Goal: Task Accomplishment & Management: Complete application form

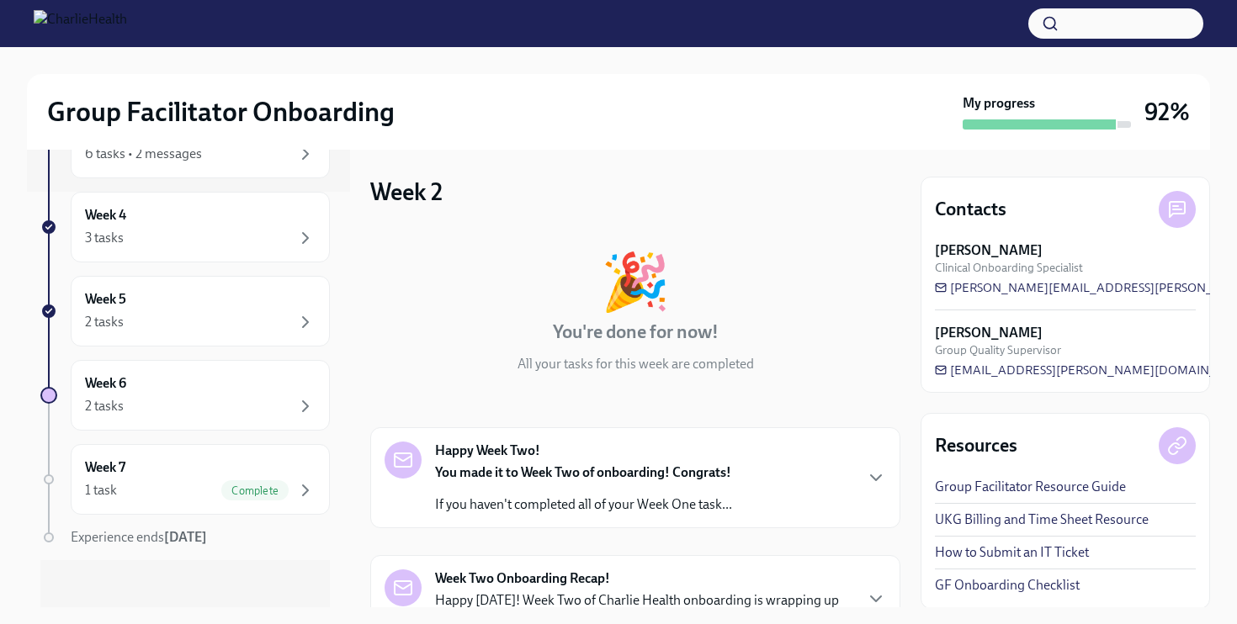
scroll to position [422, 0]
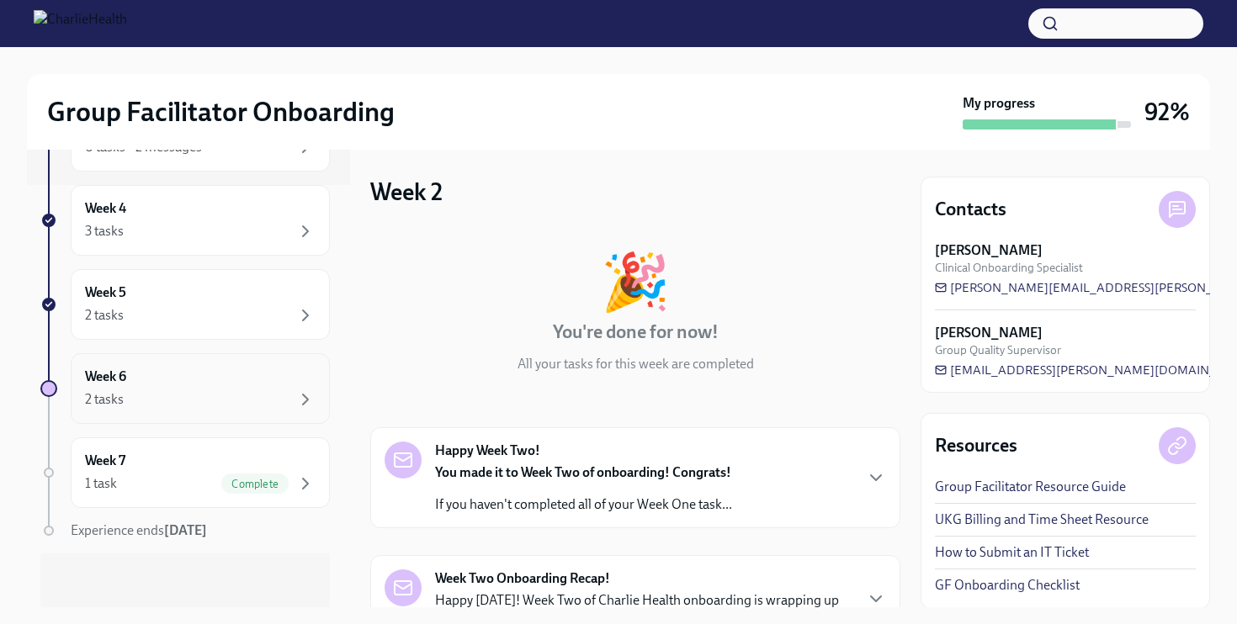
click at [153, 380] on div "Week 6 2 tasks" at bounding box center [200, 389] width 231 height 42
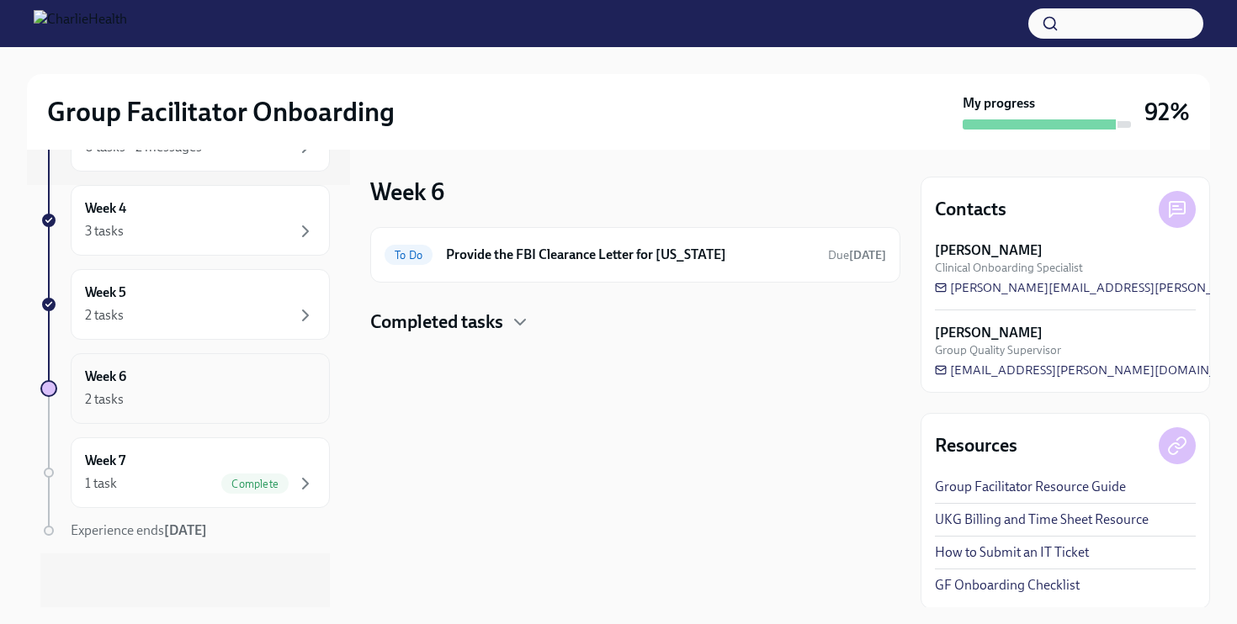
click at [153, 380] on div "Week 6 2 tasks" at bounding box center [200, 389] width 231 height 42
click at [763, 257] on h6 "Provide the FBI Clearance Letter for [US_STATE]" at bounding box center [630, 255] width 368 height 19
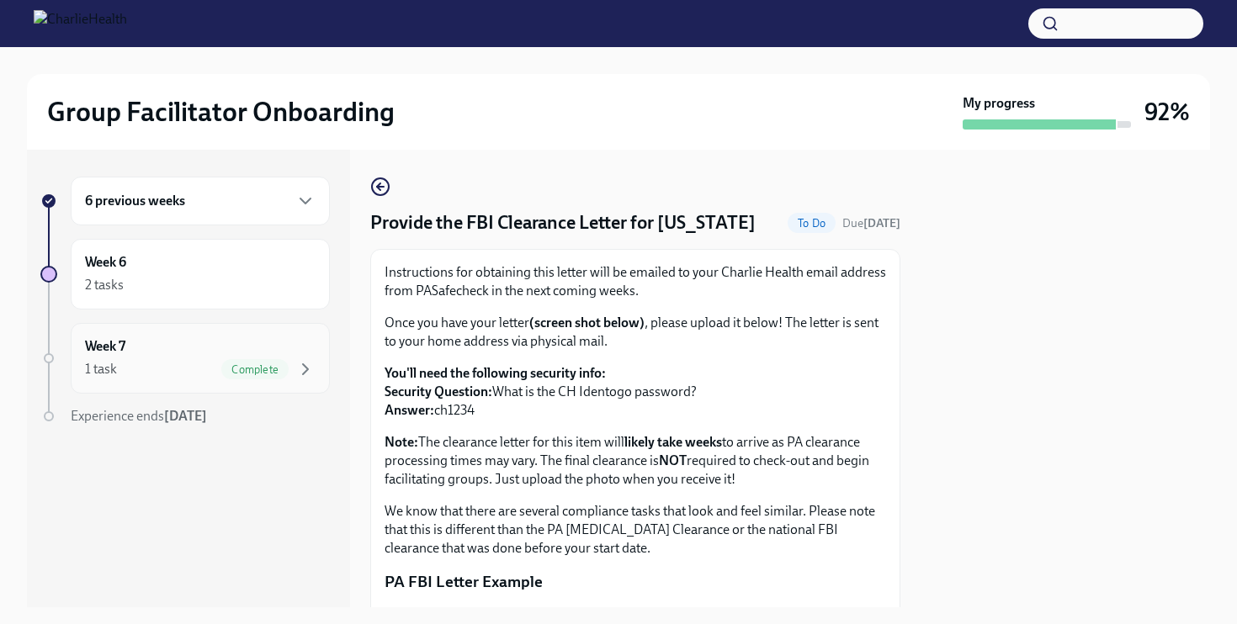
click at [144, 377] on div "1 task Complete" at bounding box center [200, 369] width 231 height 20
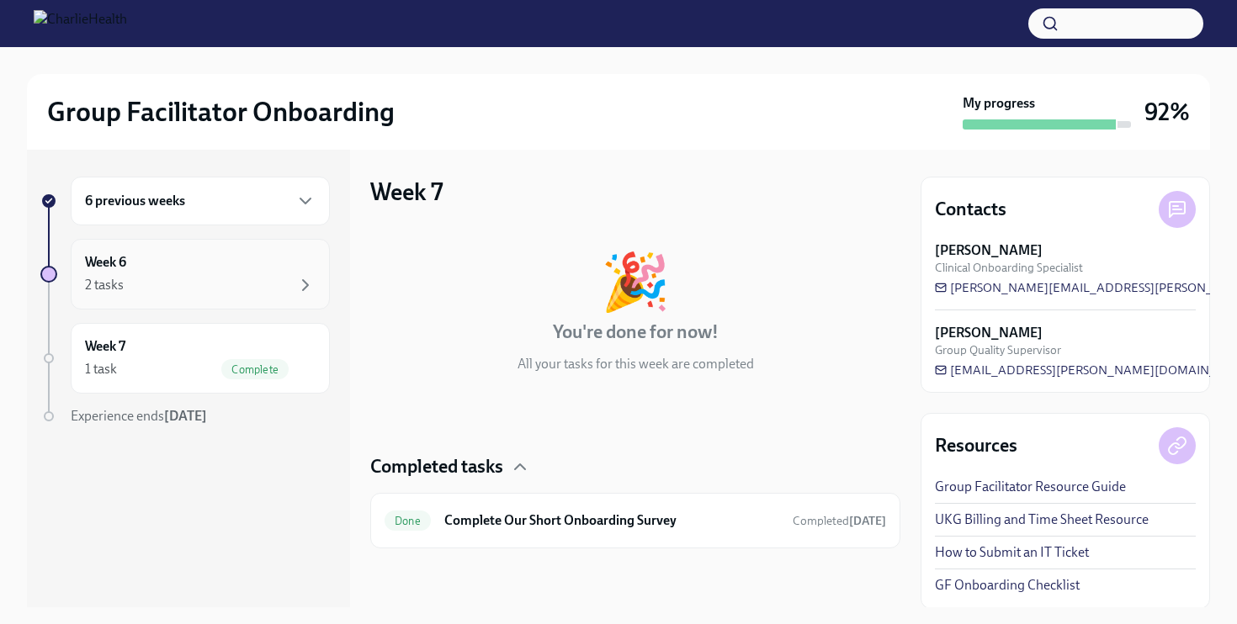
click at [162, 264] on div "Week 6 2 tasks" at bounding box center [200, 274] width 231 height 42
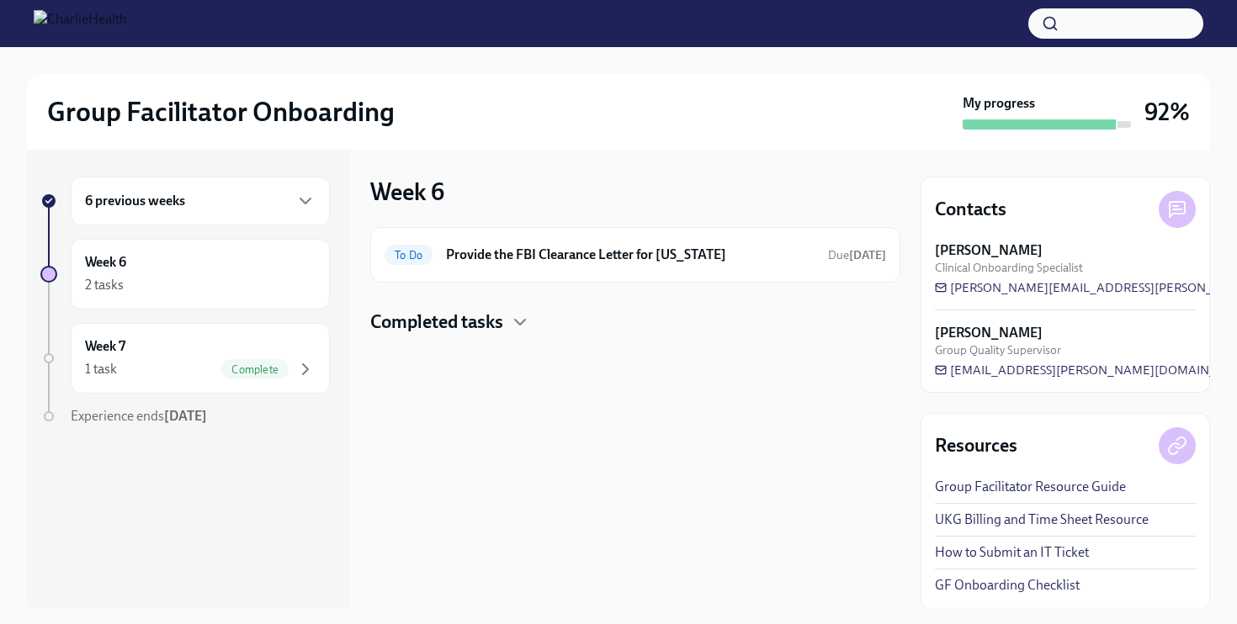
click at [200, 192] on div "6 previous weeks" at bounding box center [200, 201] width 231 height 20
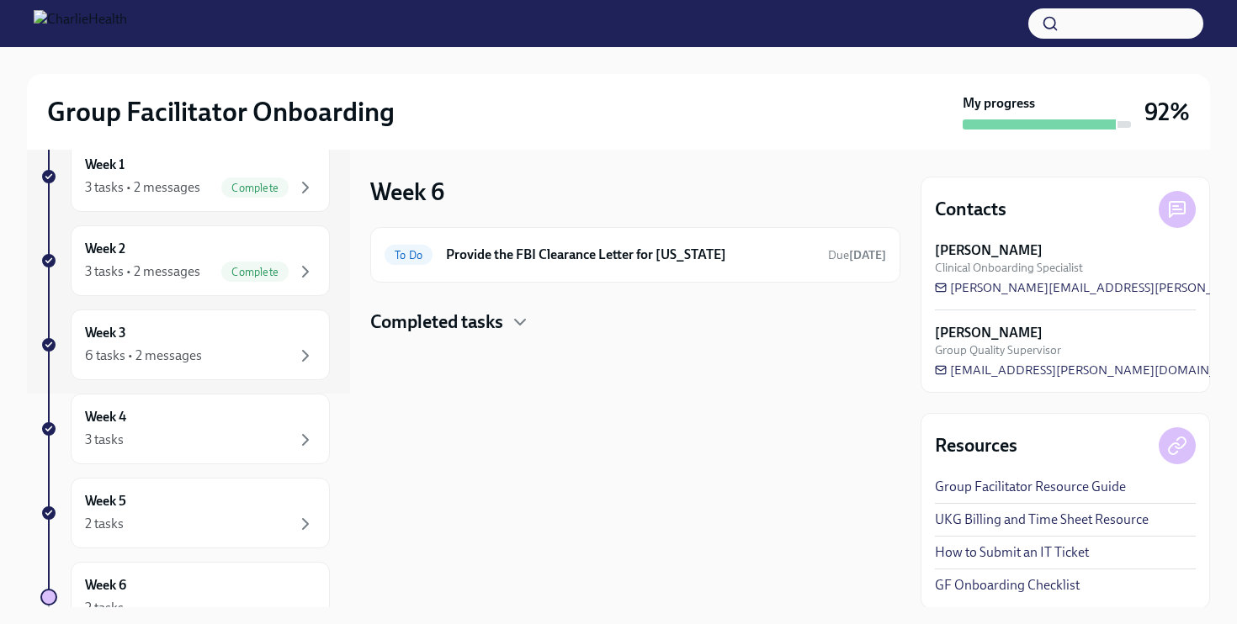
scroll to position [223, 0]
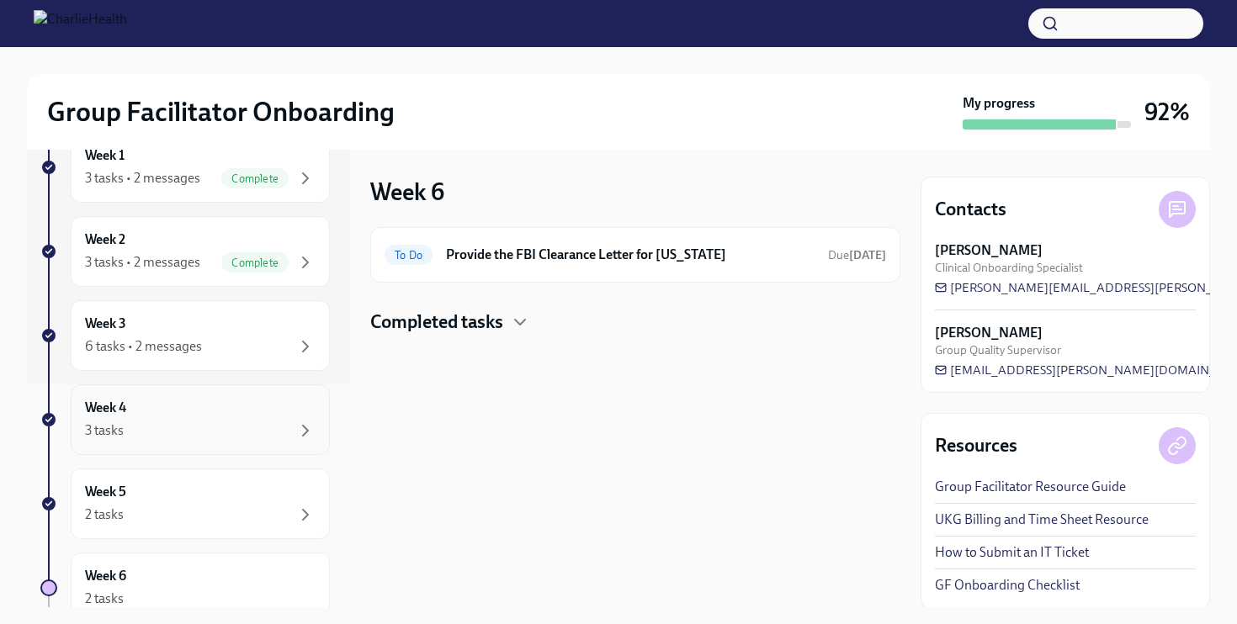
click at [152, 423] on div "3 tasks" at bounding box center [200, 431] width 231 height 20
click at [522, 322] on icon "button" at bounding box center [520, 322] width 10 height 5
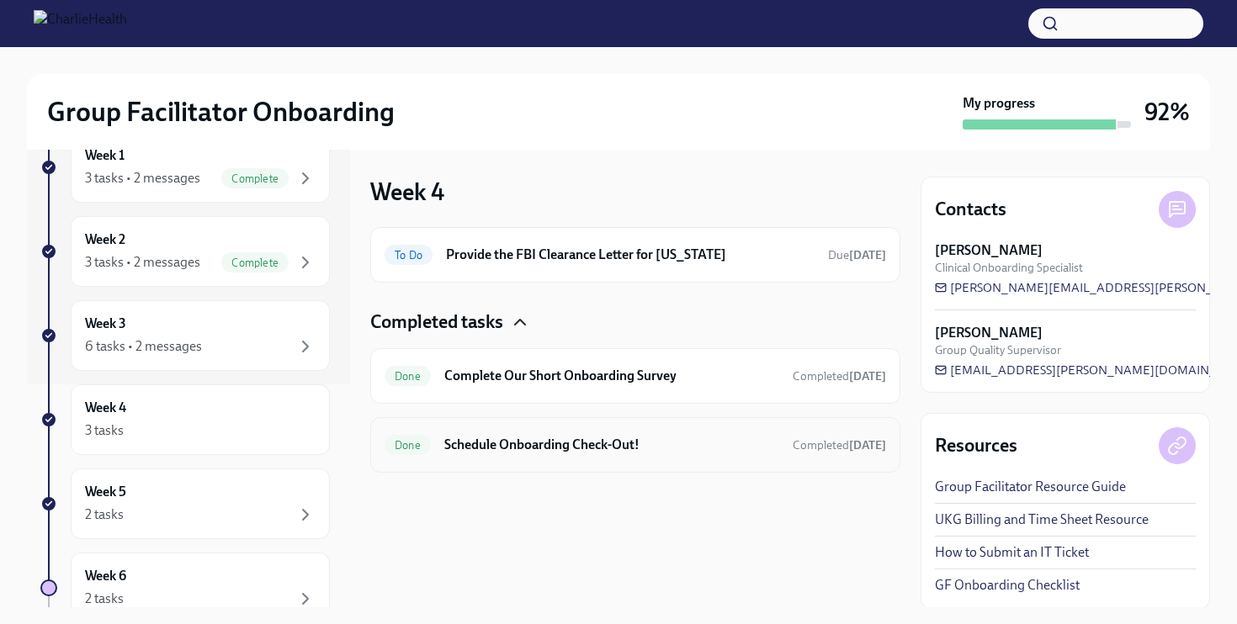
click at [528, 445] on h6 "Schedule Onboarding Check-Out!" at bounding box center [611, 445] width 335 height 19
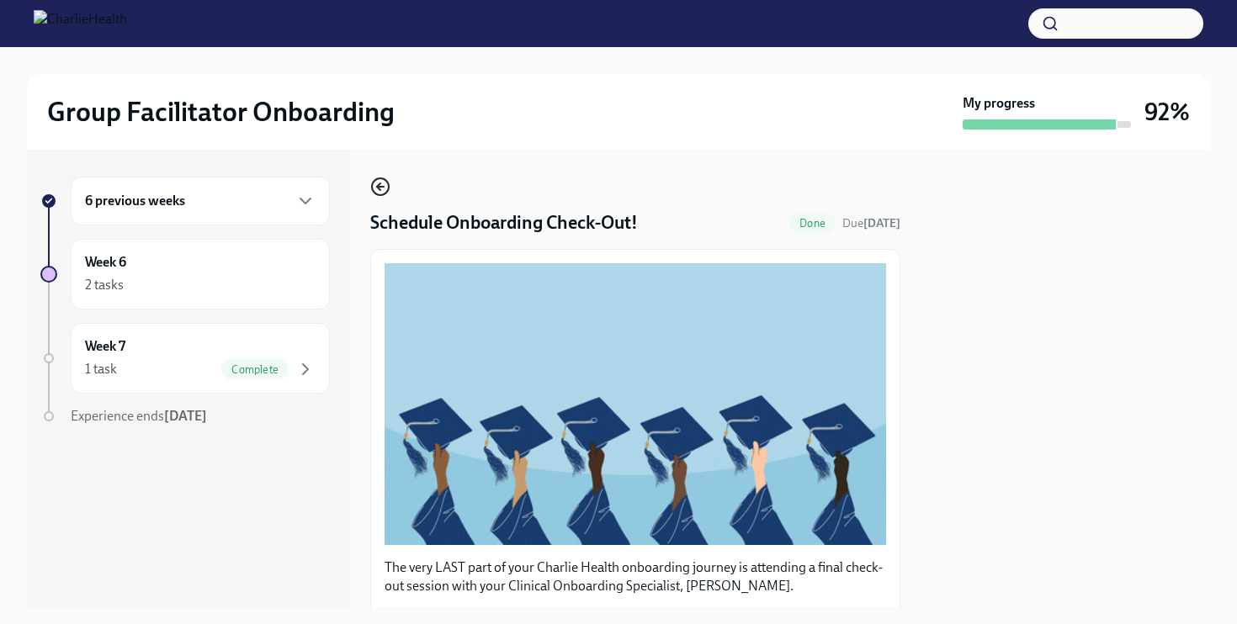
click at [384, 187] on icon "button" at bounding box center [380, 187] width 7 height 0
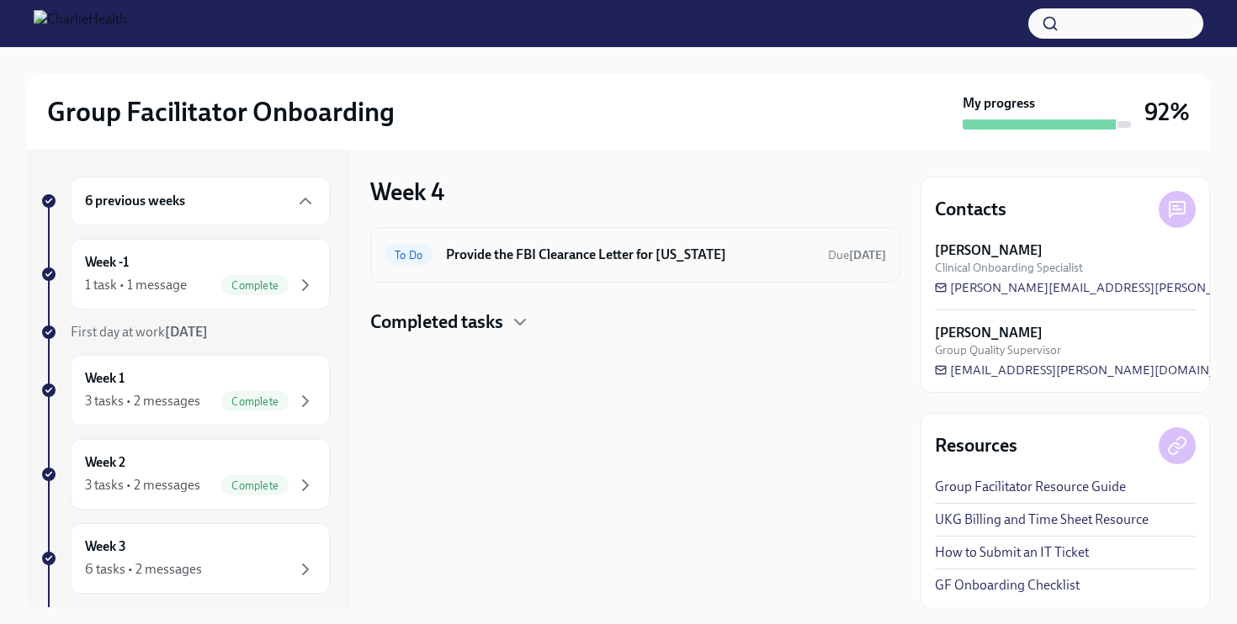
click at [572, 253] on h6 "Provide the FBI Clearance Letter for [US_STATE]" at bounding box center [630, 255] width 368 height 19
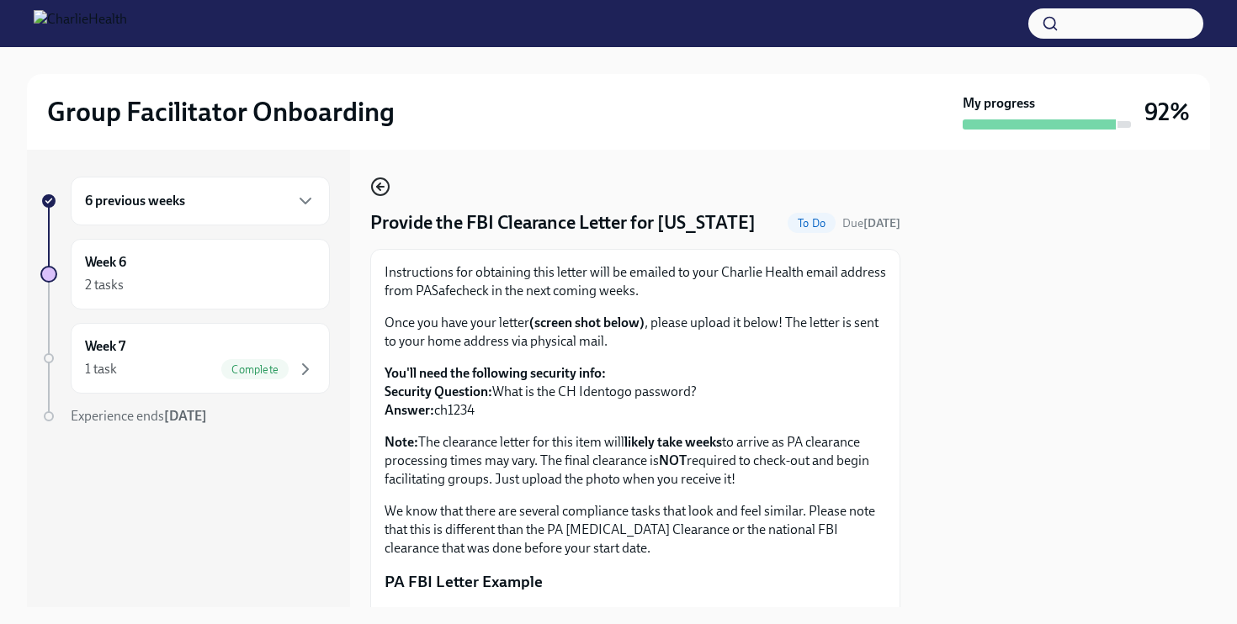
click at [374, 187] on icon "button" at bounding box center [380, 187] width 20 height 20
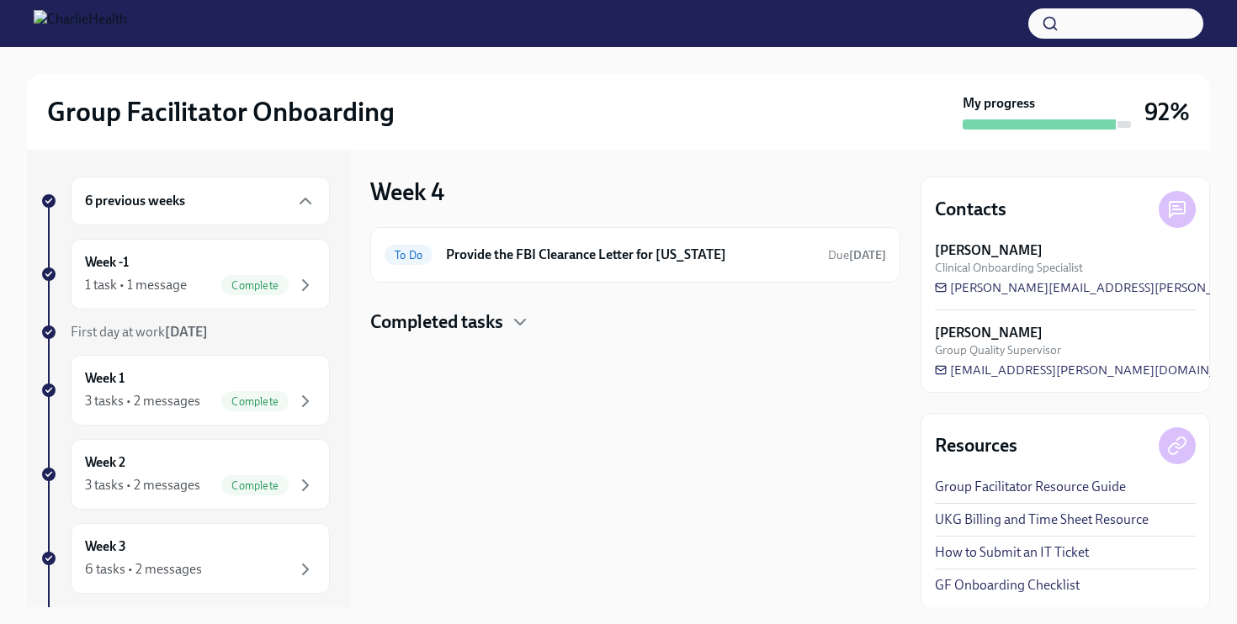
click at [464, 332] on h4 "Completed tasks" at bounding box center [436, 322] width 133 height 25
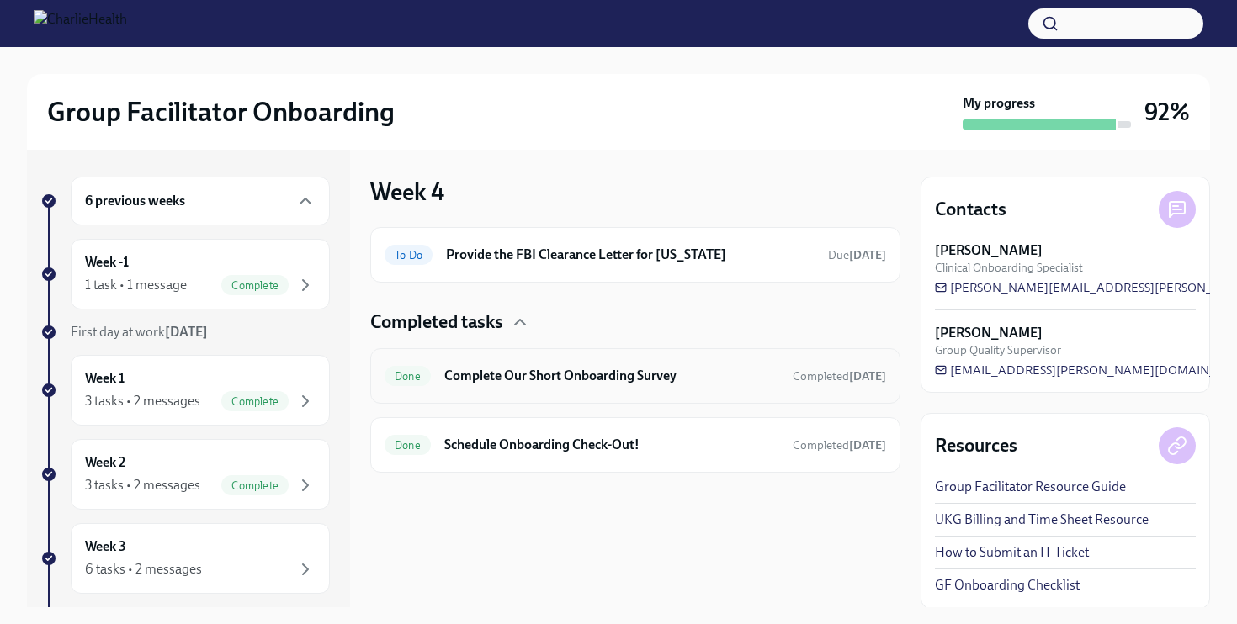
click at [504, 379] on h6 "Complete Our Short Onboarding Survey" at bounding box center [611, 376] width 335 height 19
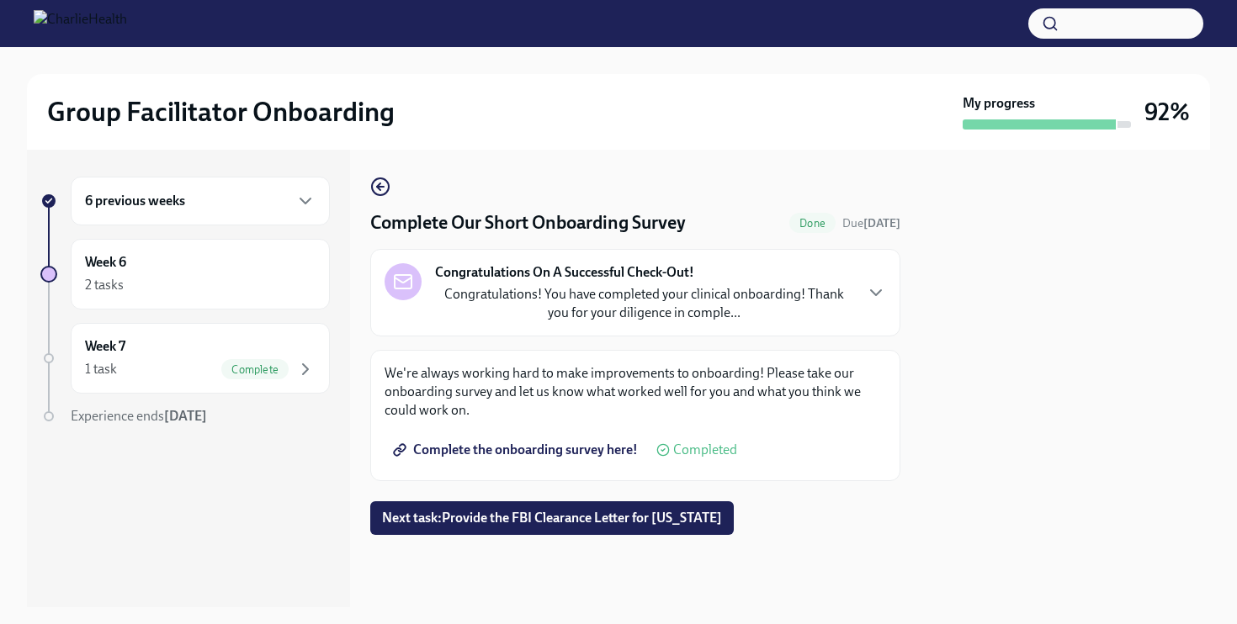
click at [199, 210] on div "6 previous weeks" at bounding box center [200, 201] width 231 height 20
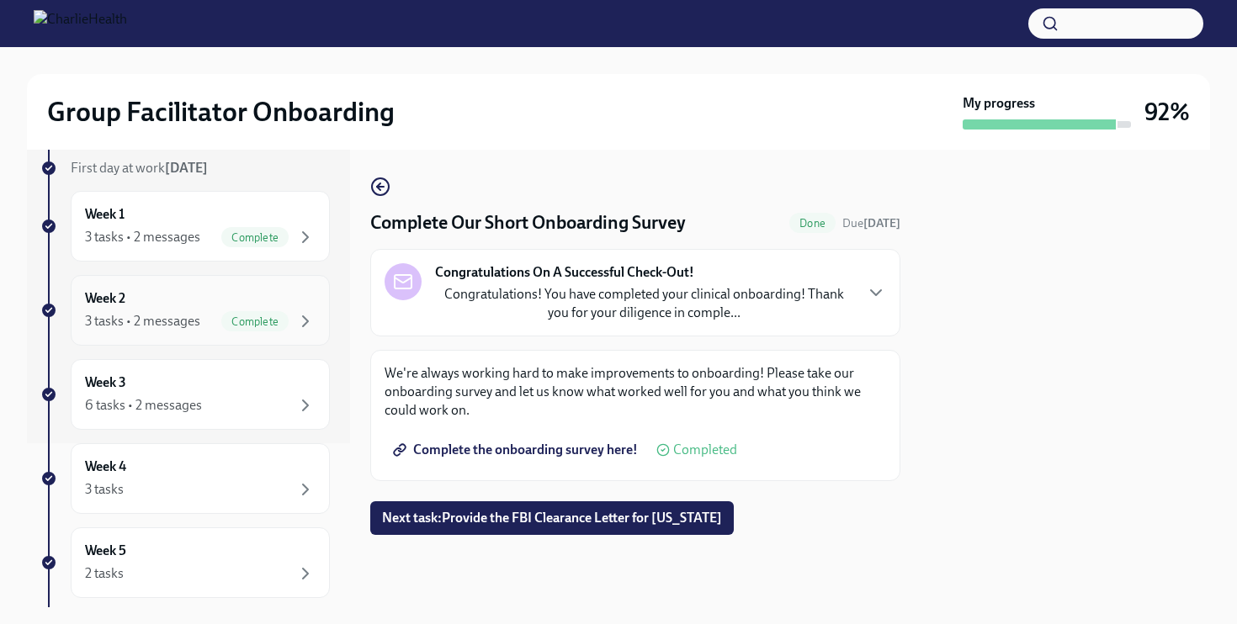
scroll to position [167, 0]
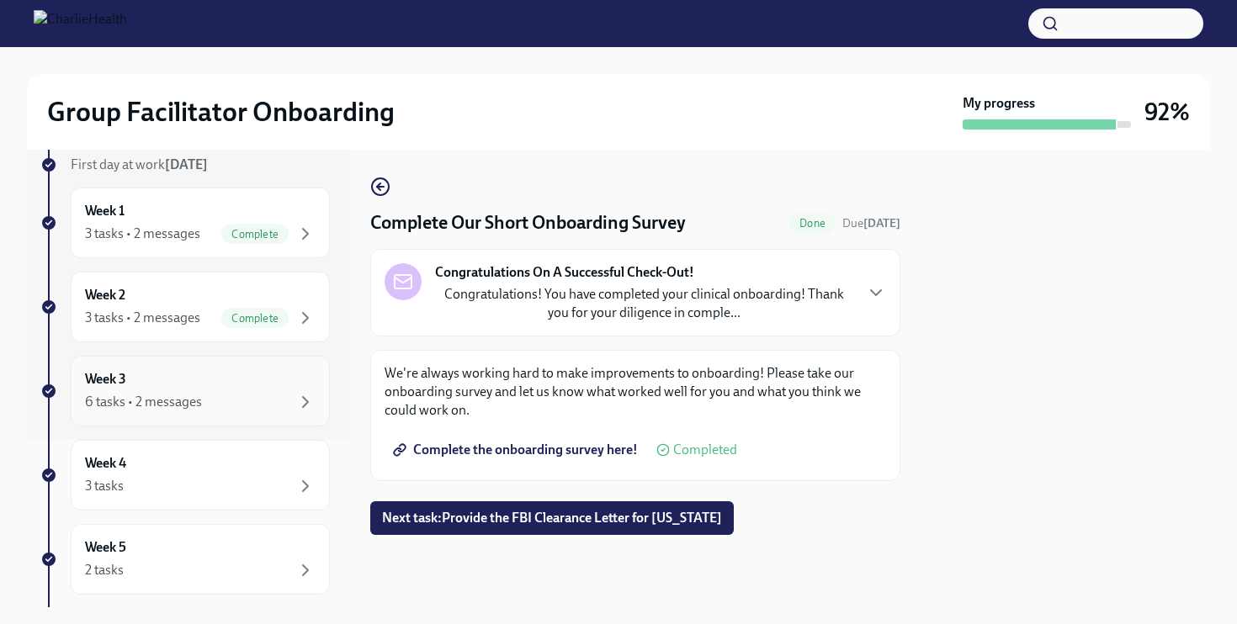
click at [171, 399] on div "6 tasks • 2 messages" at bounding box center [143, 402] width 117 height 19
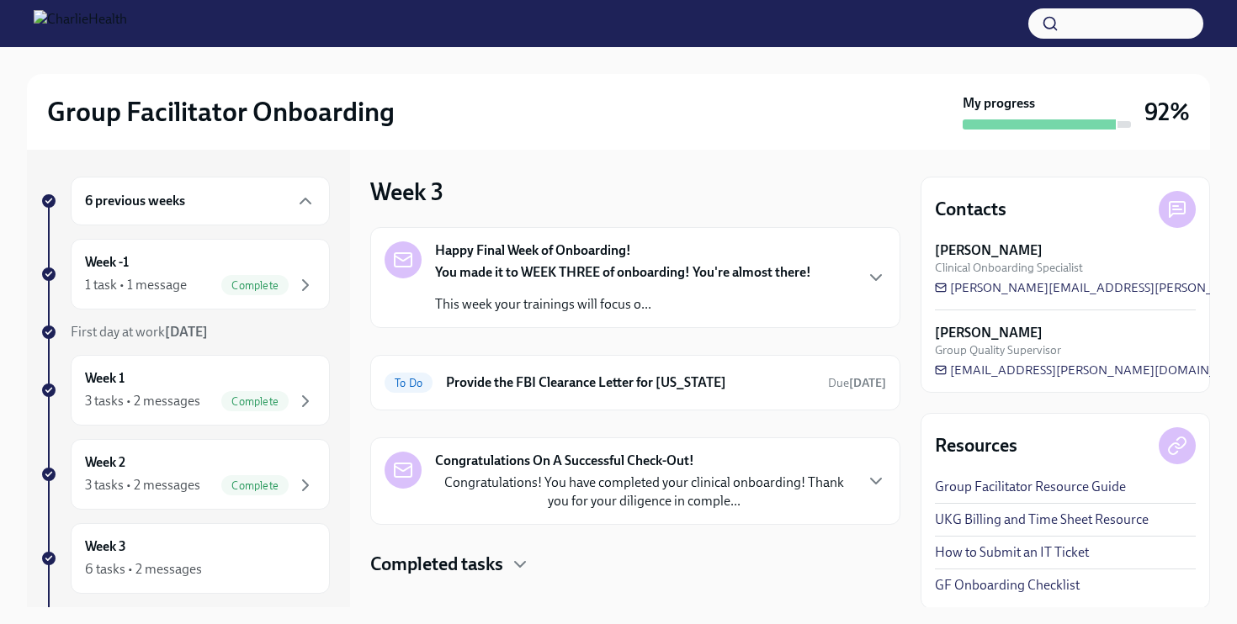
click at [760, 268] on strong "You made it to WEEK THREE of onboarding! You're almost there!" at bounding box center [623, 272] width 376 height 16
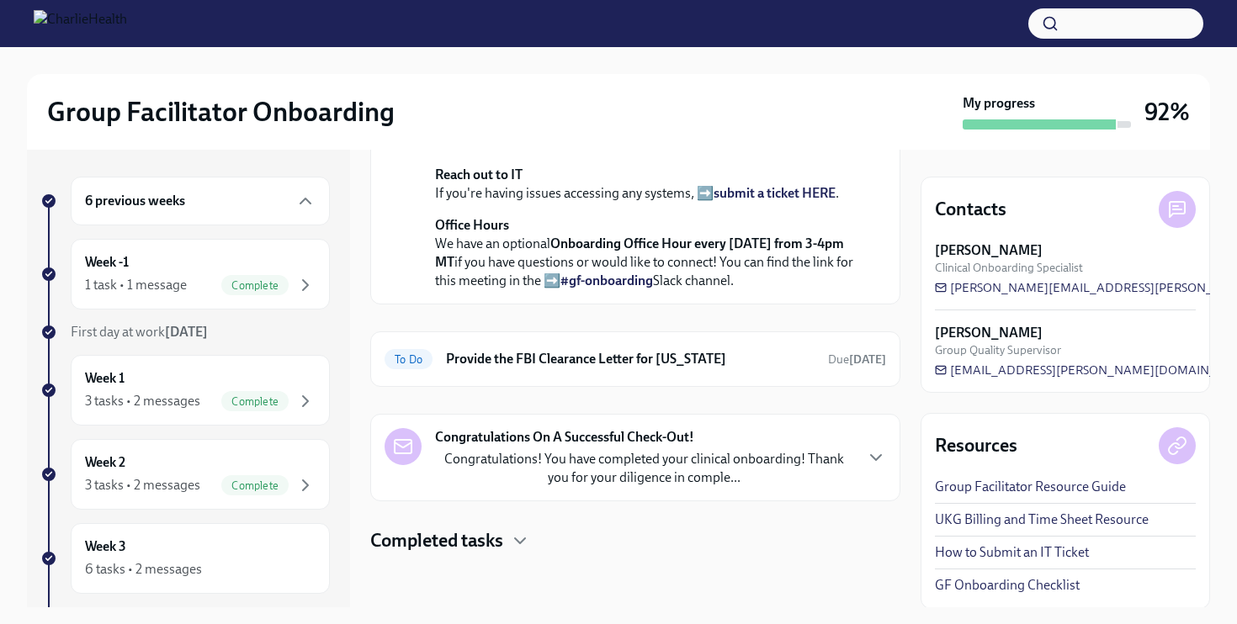
scroll to position [658, 0]
click at [759, 443] on div "Congratulations On A Successful Check-Out! Congratulations! You have completed …" at bounding box center [643, 457] width 417 height 59
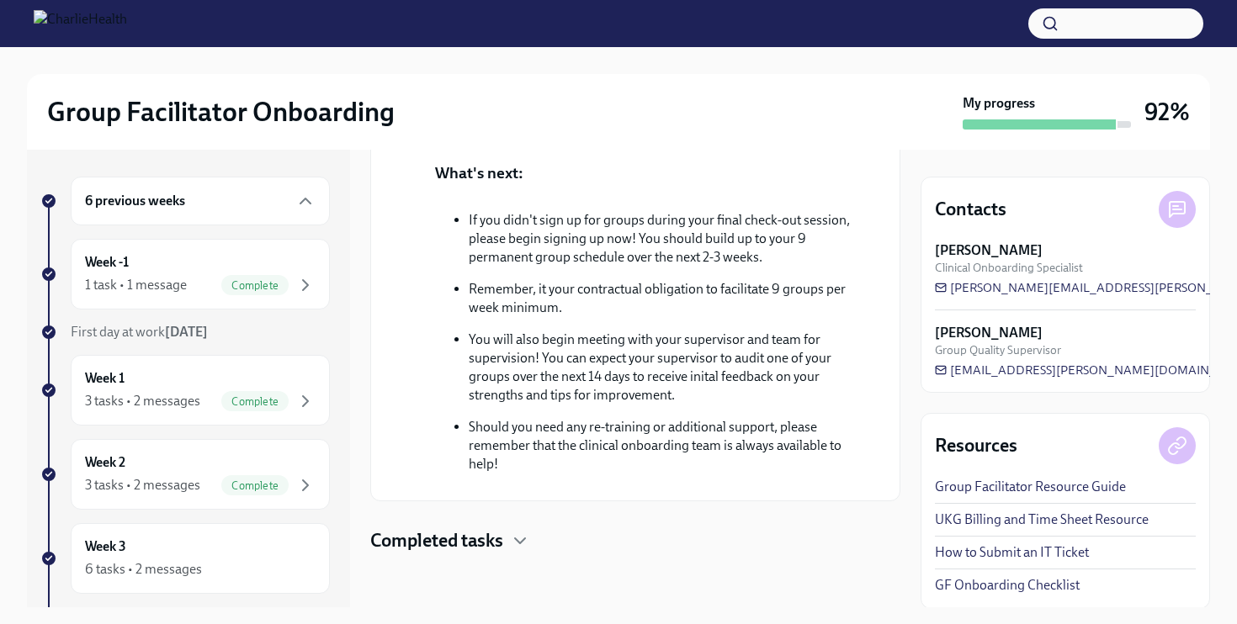
scroll to position [1291, 0]
click at [482, 544] on h4 "Completed tasks" at bounding box center [436, 540] width 133 height 25
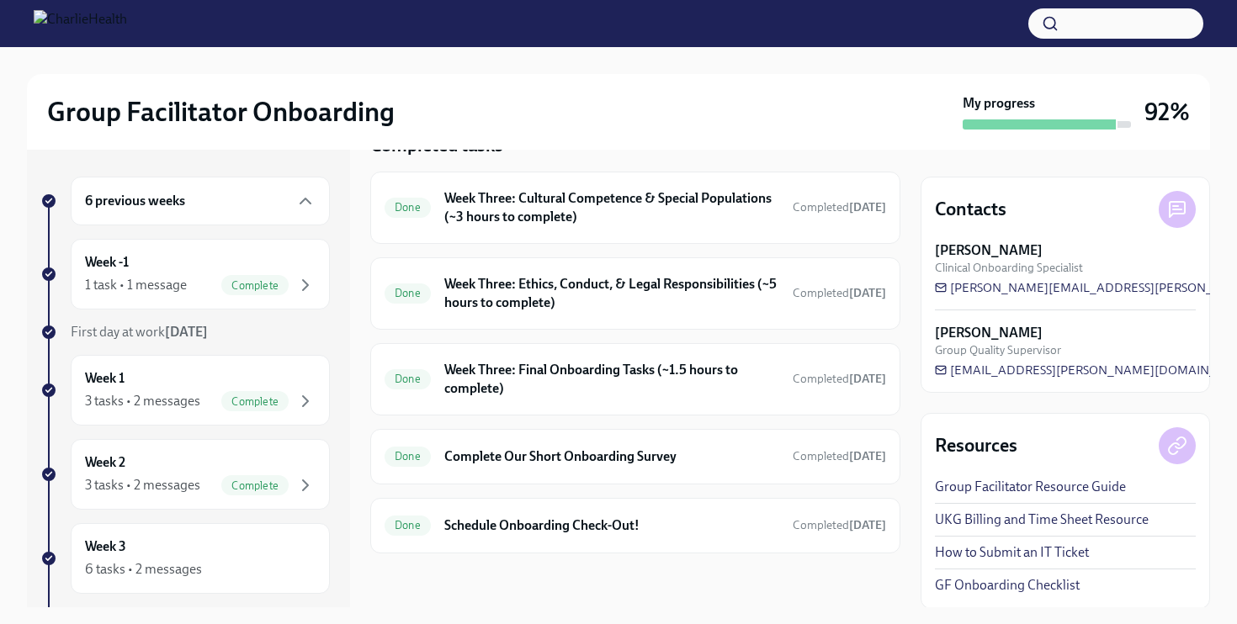
scroll to position [1686, 0]
click at [593, 388] on h6 "Week Three: Final Onboarding Tasks (~1.5 hours to complete)" at bounding box center [611, 379] width 335 height 37
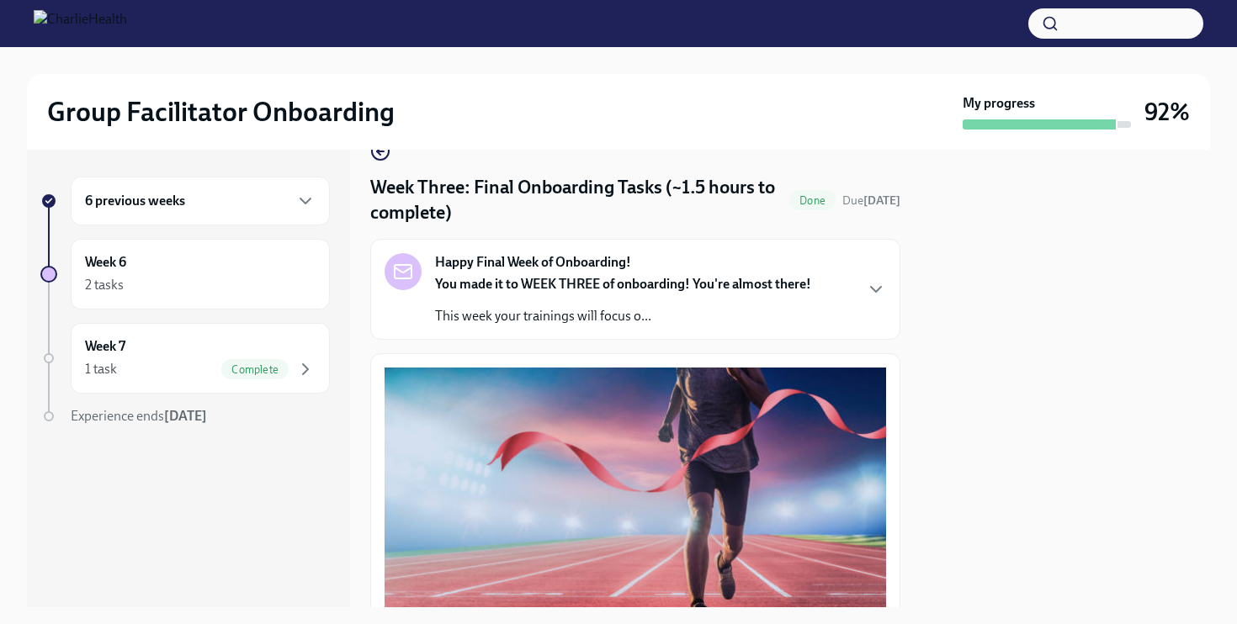
scroll to position [31, 0]
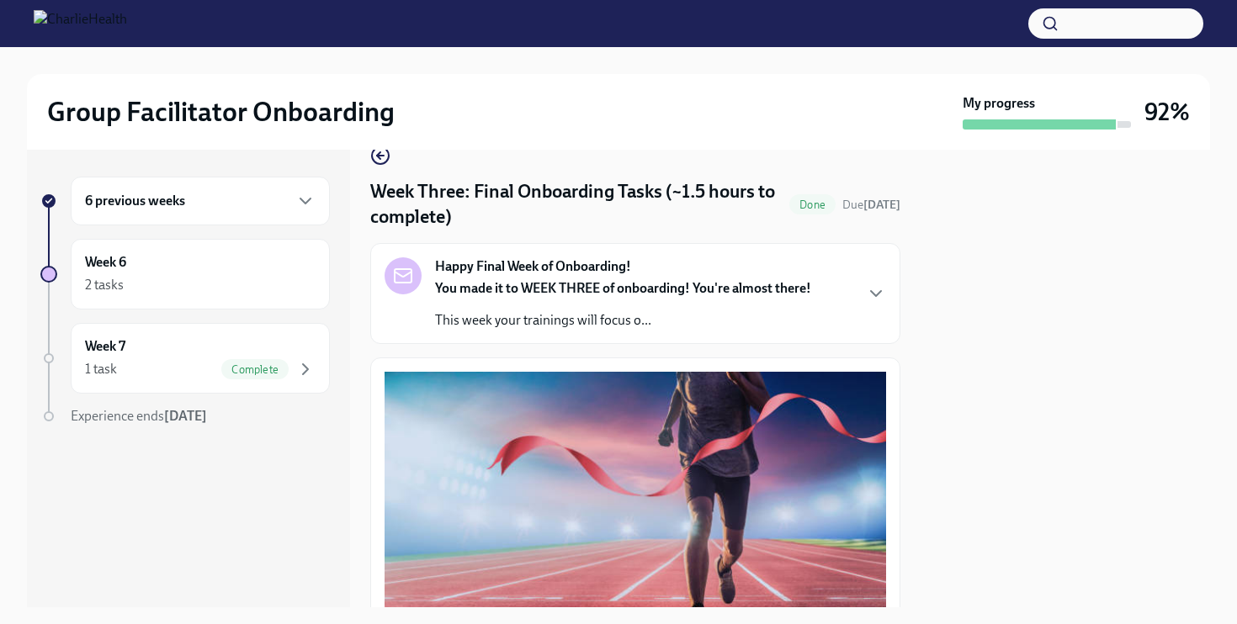
click at [867, 310] on div "Happy Final Week of Onboarding! You made it to WEEK THREE of onboarding! You're…" at bounding box center [634, 293] width 501 height 72
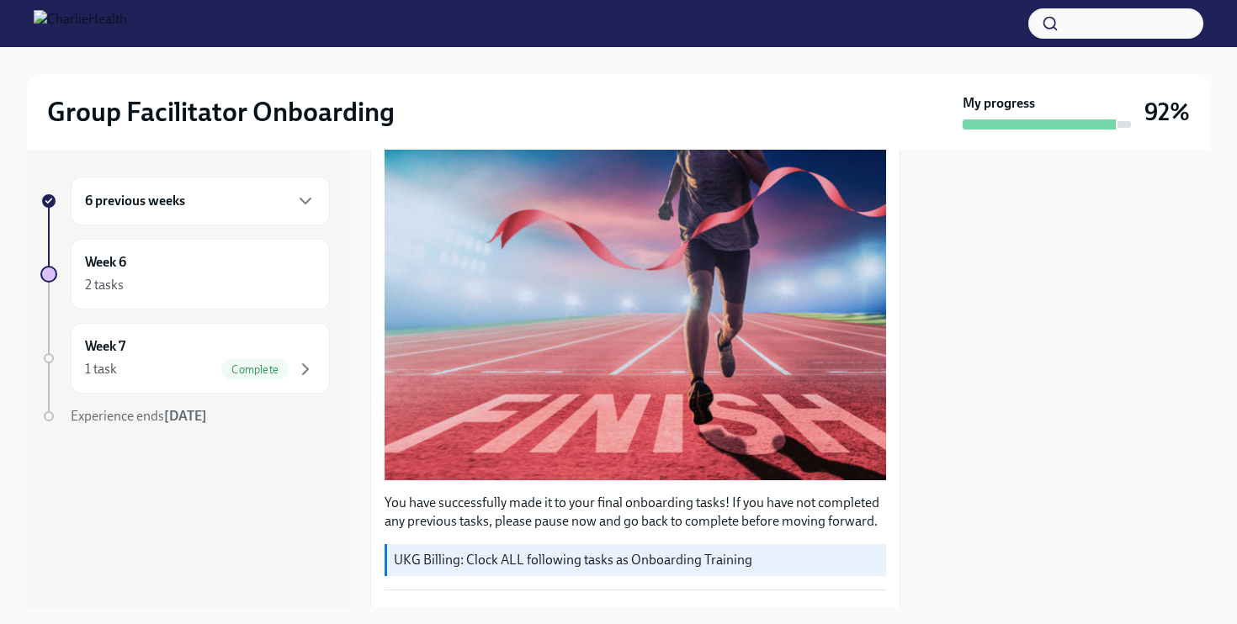
scroll to position [0, 0]
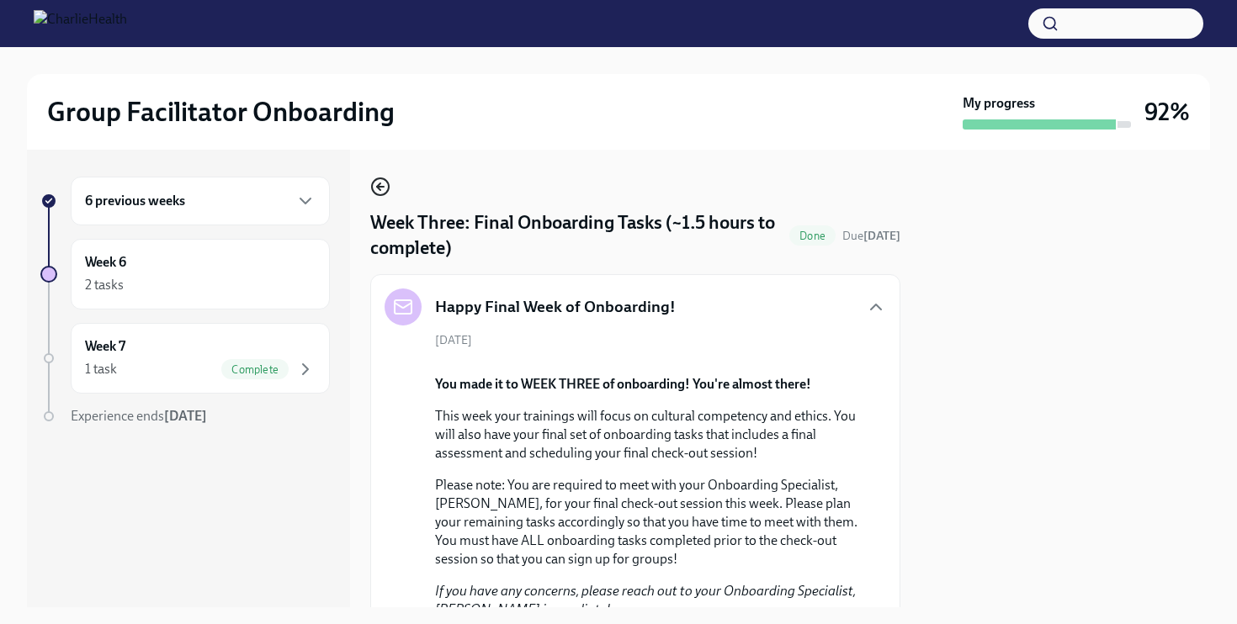
click at [383, 187] on icon "button" at bounding box center [380, 187] width 7 height 0
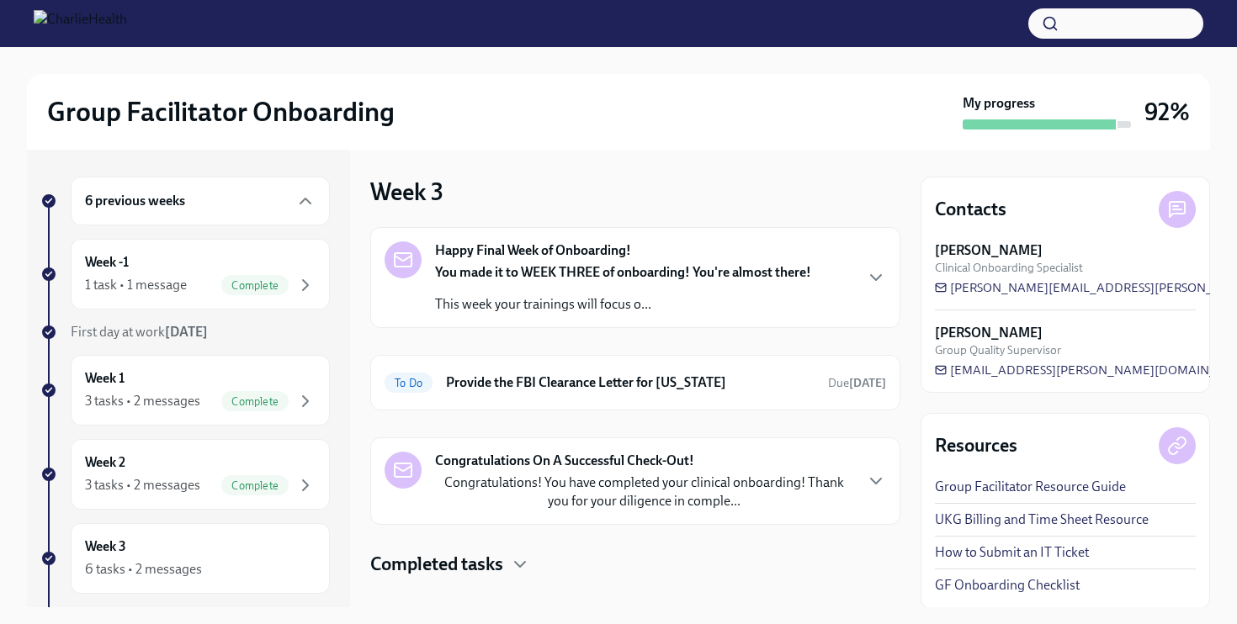
click at [468, 562] on h4 "Completed tasks" at bounding box center [436, 564] width 133 height 25
click at [729, 456] on div "Congratulations On A Successful Check-Out! Congratulations! You have completed …" at bounding box center [643, 481] width 417 height 59
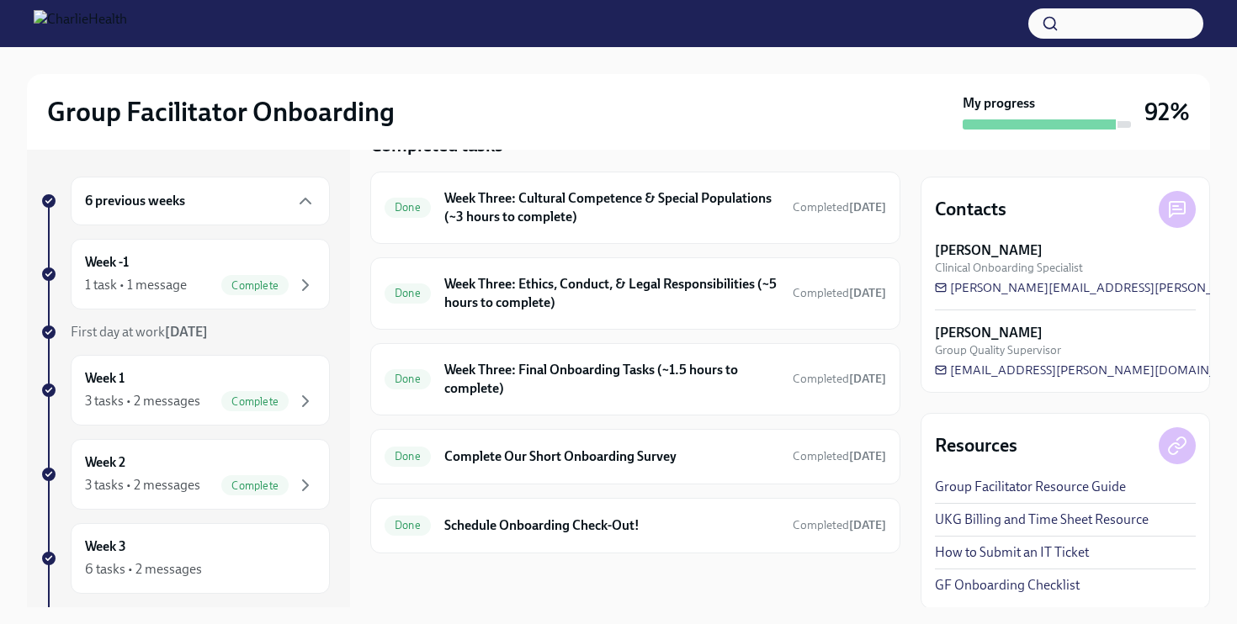
scroll to position [1052, 0]
click at [676, 204] on h6 "Week Three: Cultural Competence & Special Populations (~3 hours to complete)" at bounding box center [611, 207] width 335 height 37
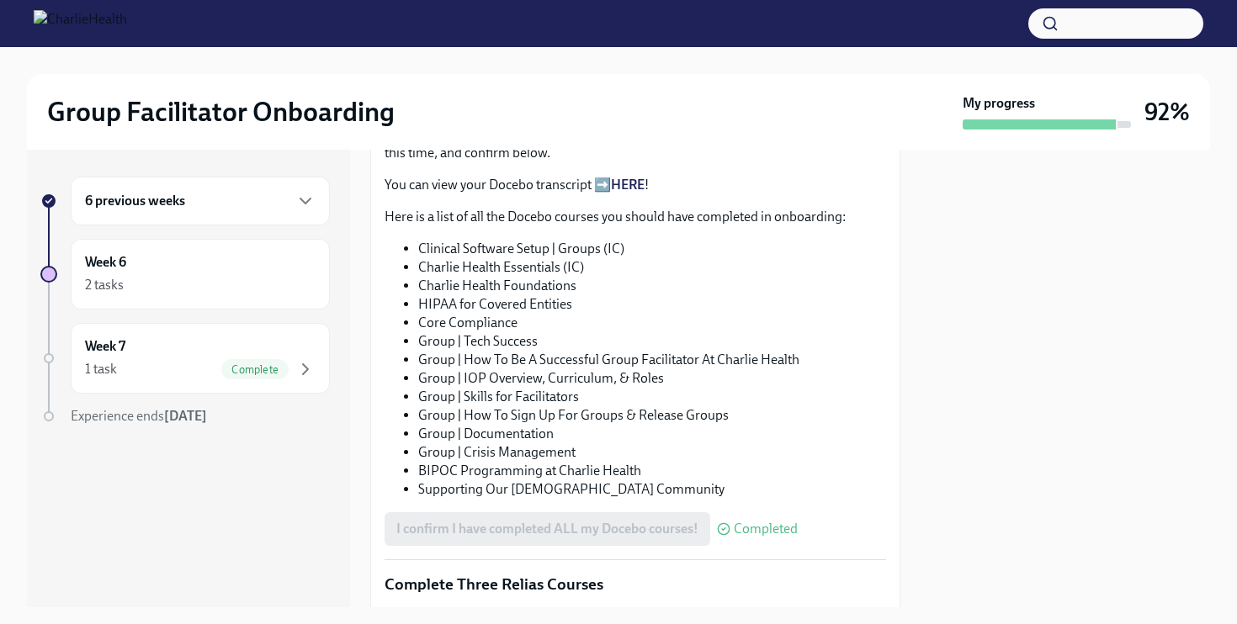
scroll to position [872, 0]
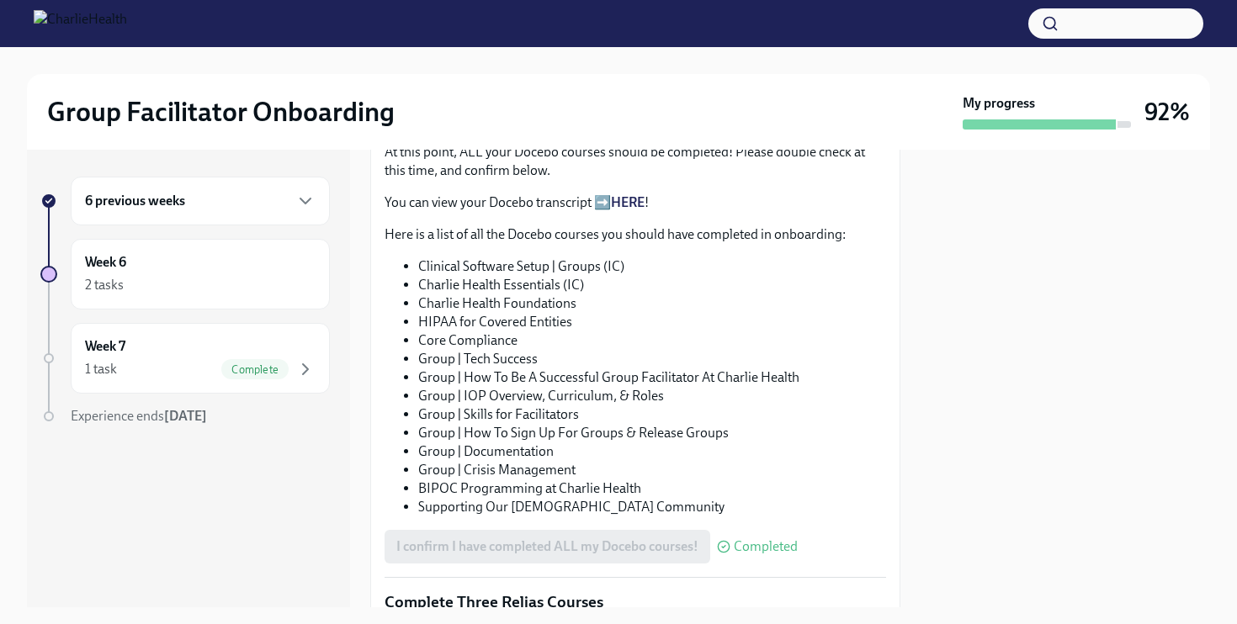
click at [640, 200] on link "HERE" at bounding box center [628, 202] width 34 height 16
